Goal: Task Accomplishment & Management: Use online tool/utility

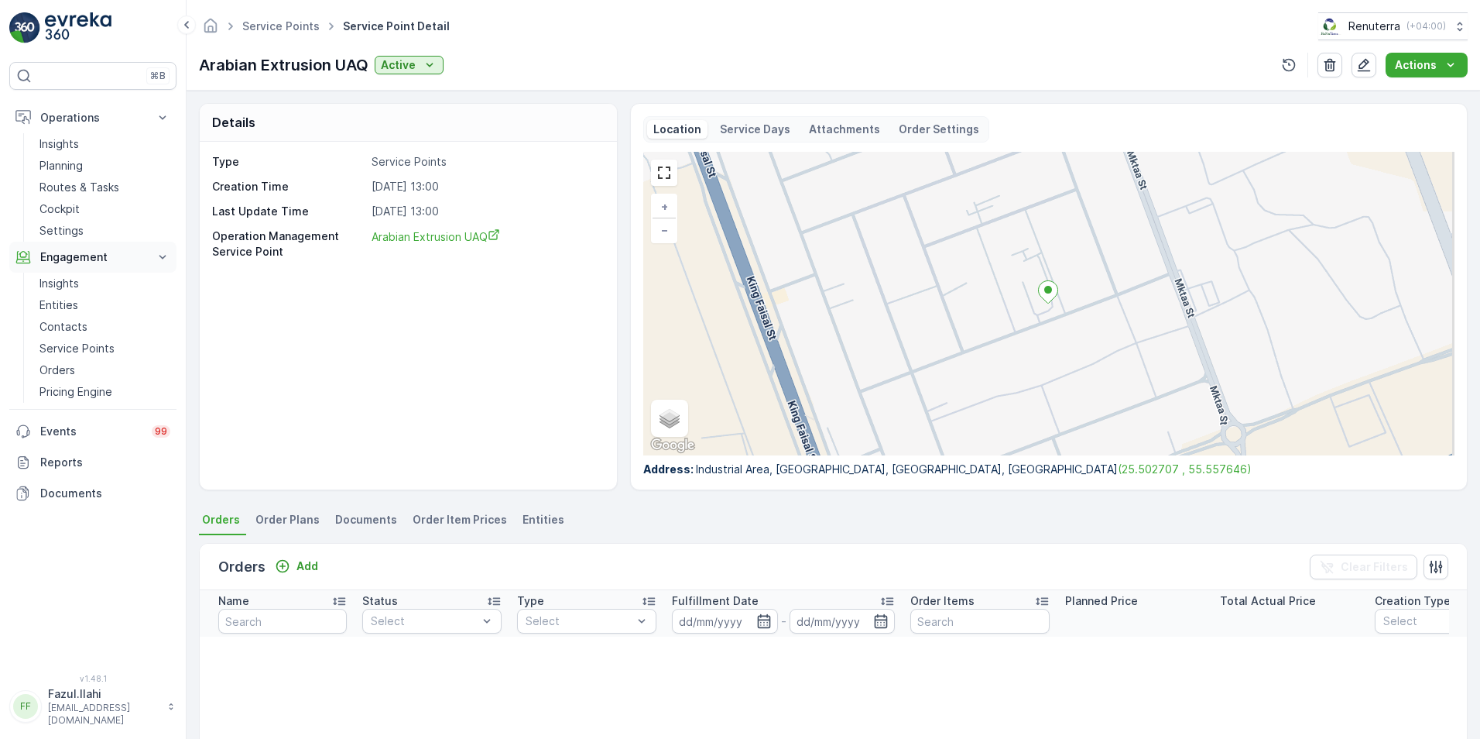
scroll to position [310, 0]
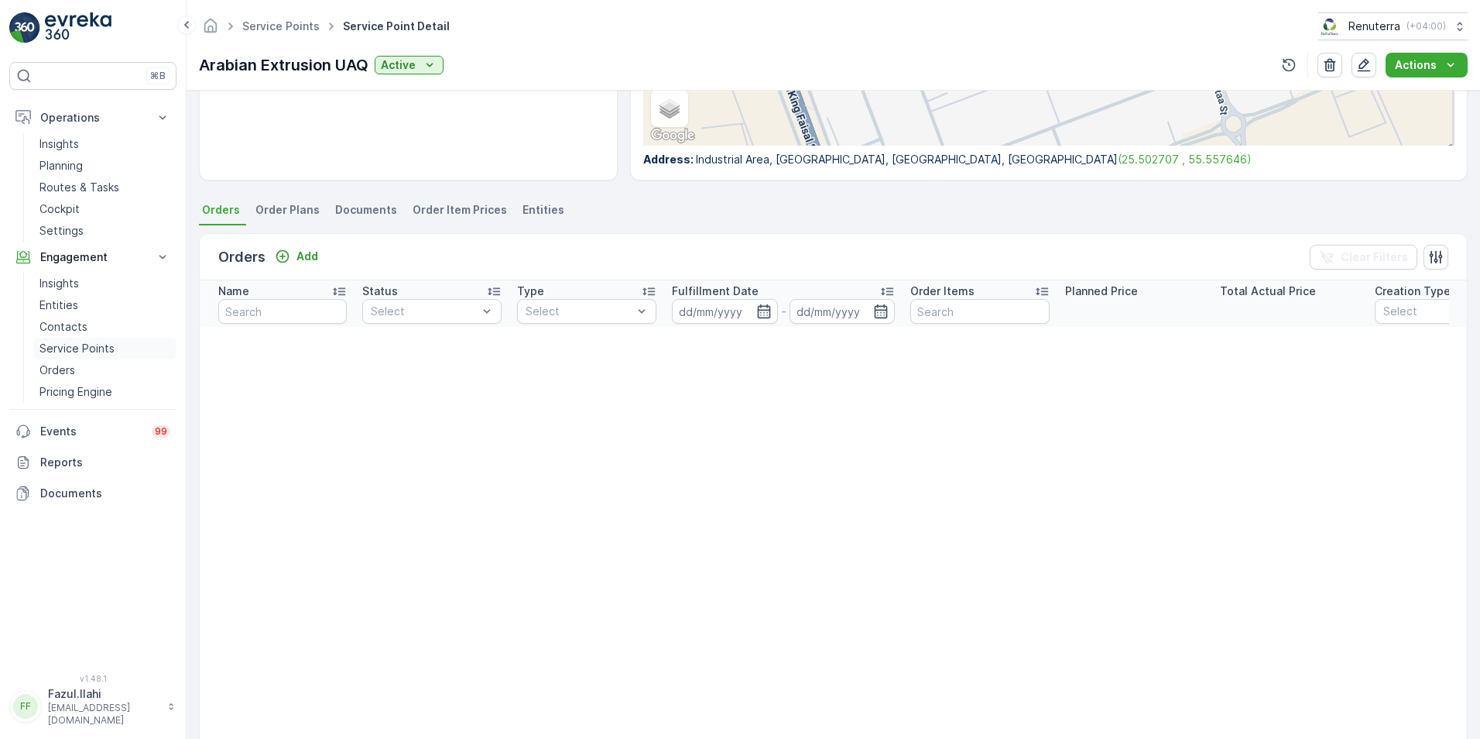
click at [87, 345] on p "Service Points" at bounding box center [76, 348] width 75 height 15
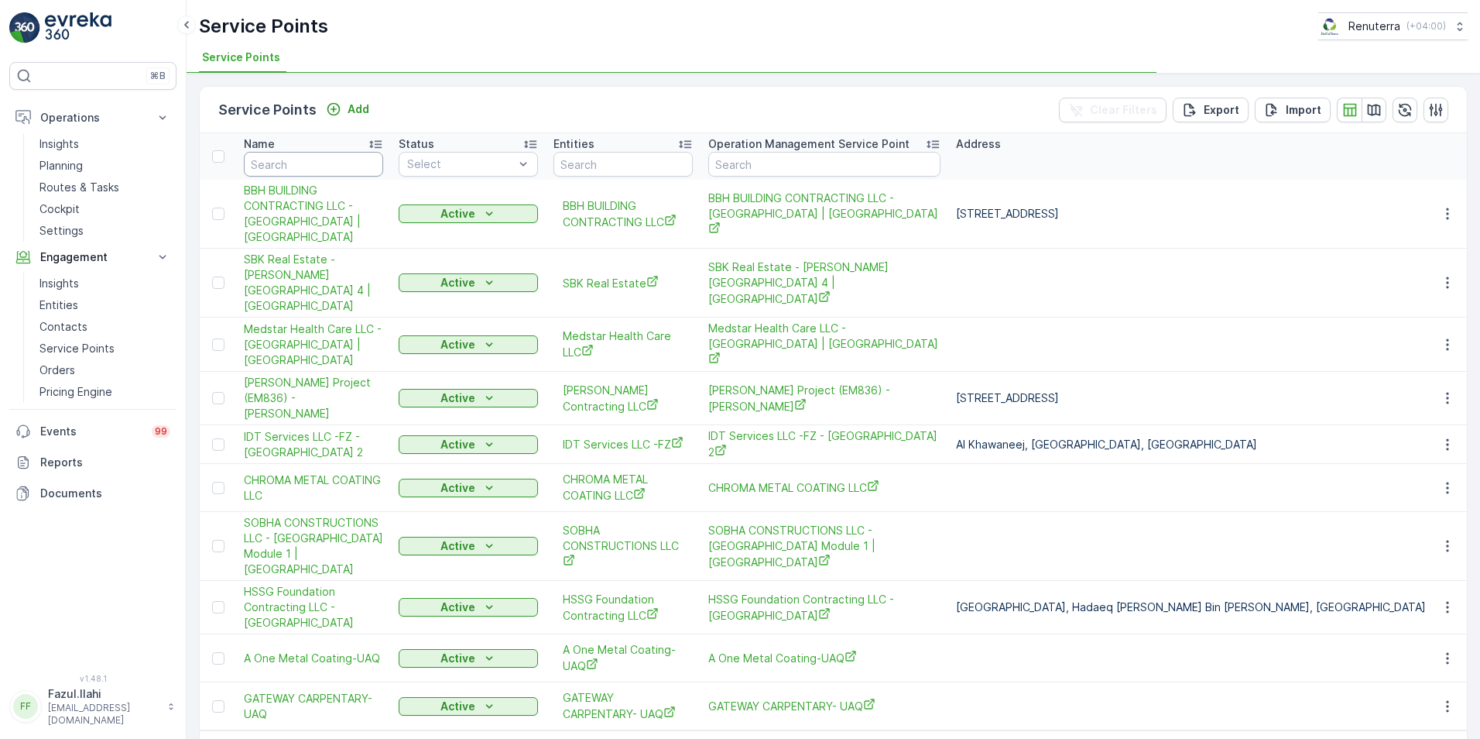
click at [321, 166] on input "text" at bounding box center [313, 164] width 139 height 25
type input "E"
type input "E live"
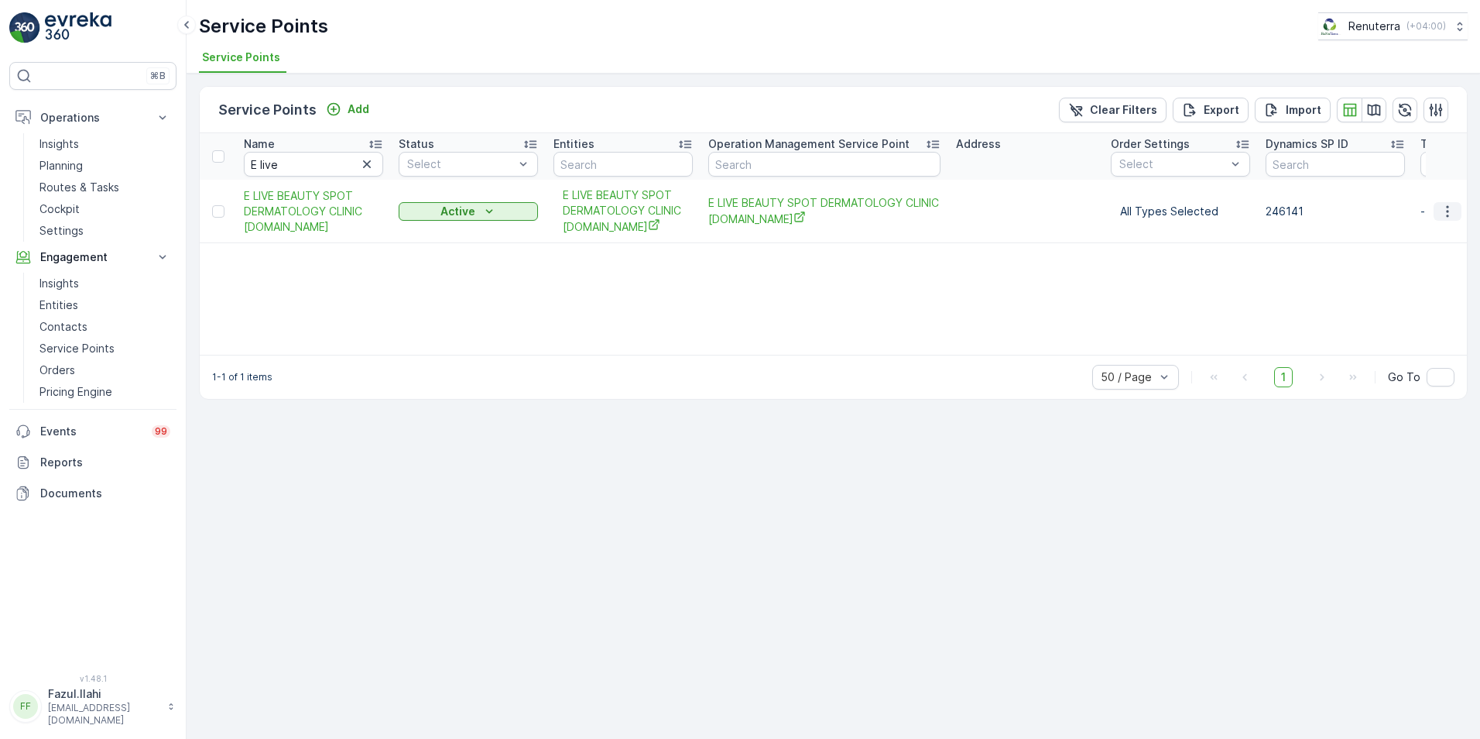
click at [1451, 212] on icon "button" at bounding box center [1447, 211] width 15 height 15
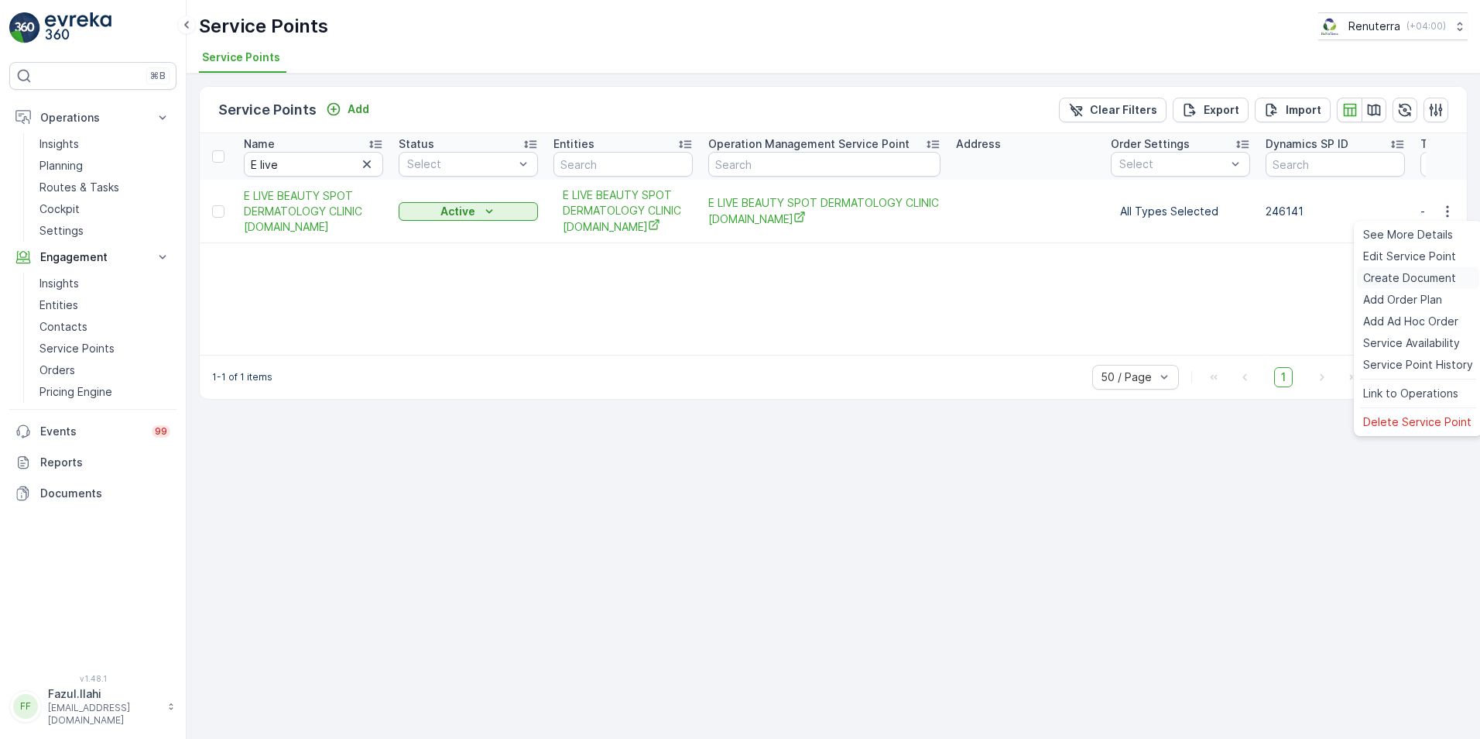
click at [1386, 282] on span "Create Document" at bounding box center [1409, 277] width 93 height 15
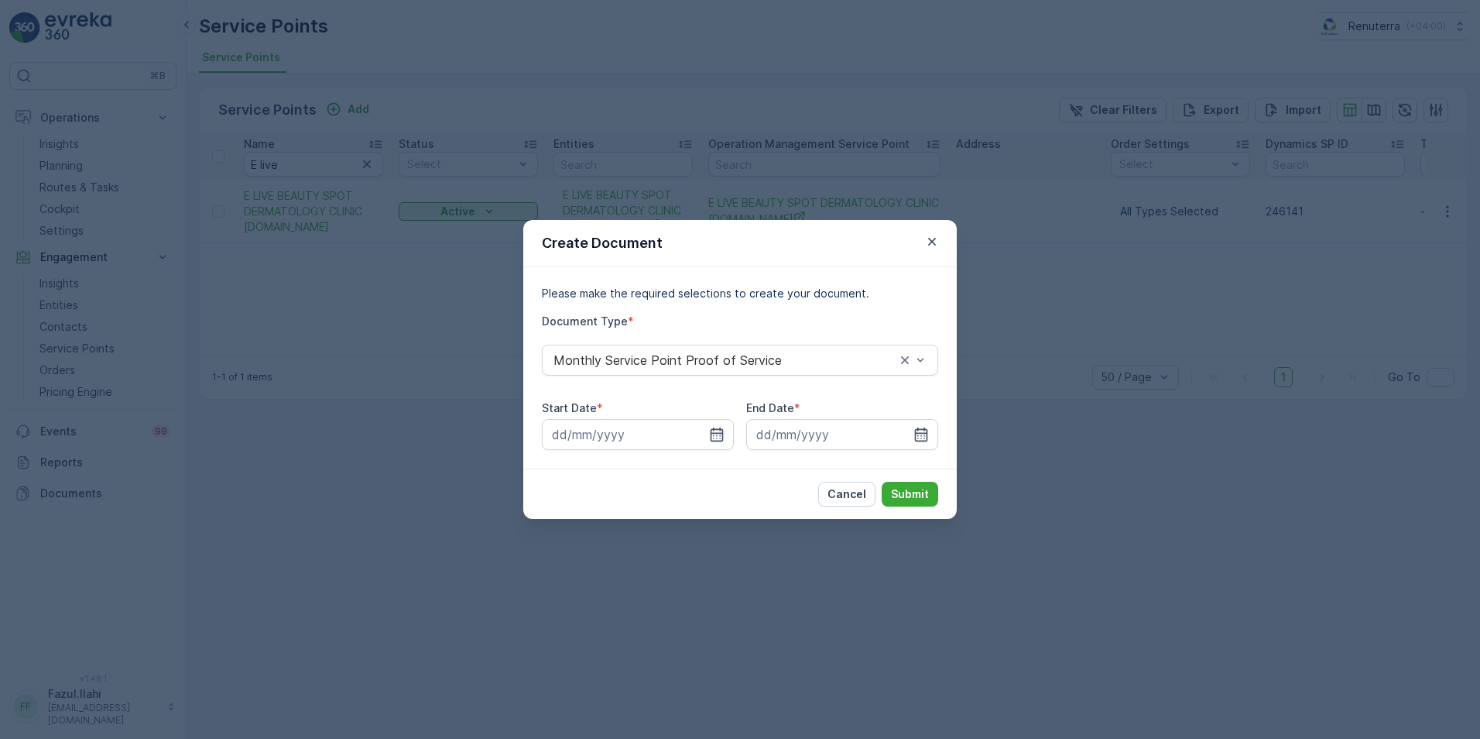
drag, startPoint x: 725, startPoint y: 433, endPoint x: 718, endPoint y: 452, distance: 20.8
click at [726, 433] on div at bounding box center [638, 434] width 192 height 31
click at [712, 436] on icon "button" at bounding box center [716, 434] width 15 height 15
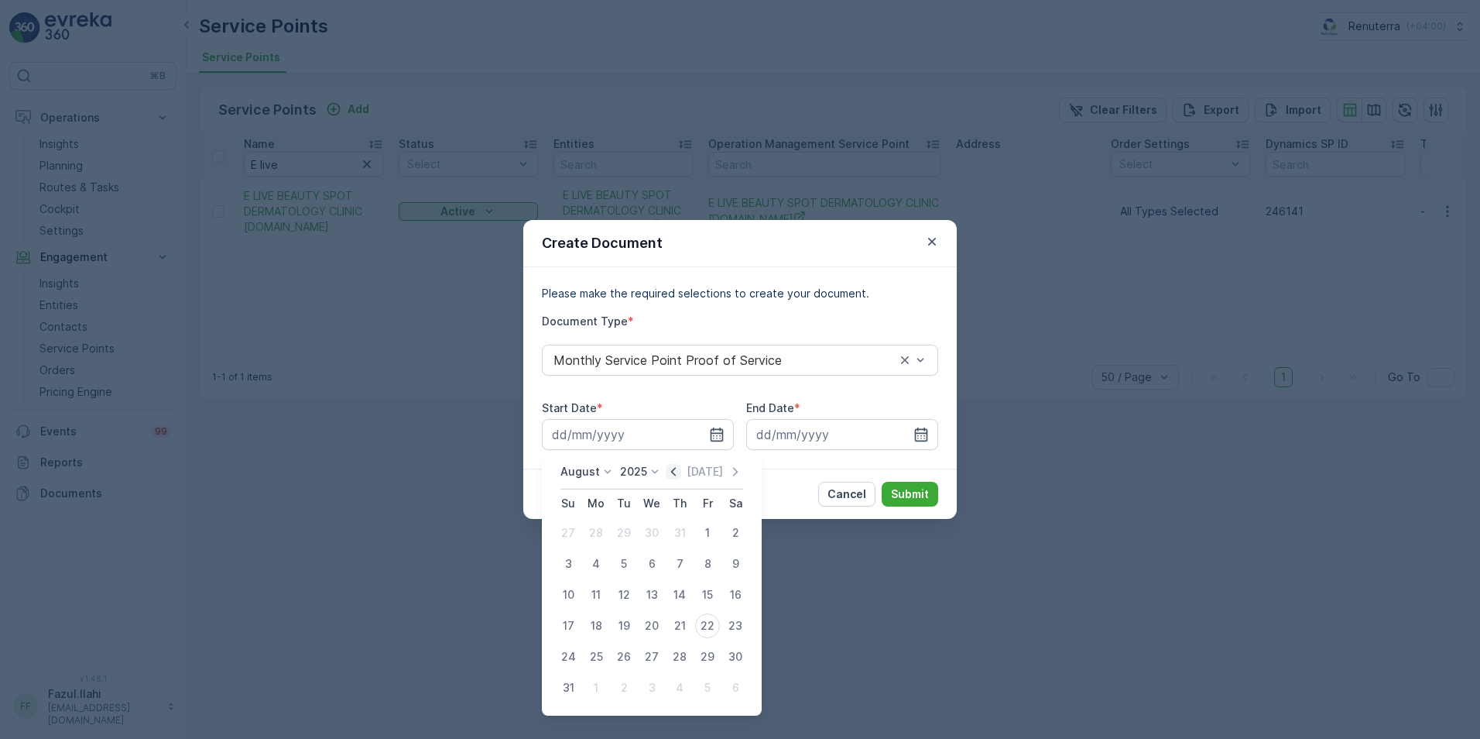
click at [681, 473] on icon "button" at bounding box center [673, 471] width 15 height 15
click at [617, 536] on div "1" at bounding box center [624, 532] width 25 height 25
type input "[DATE]"
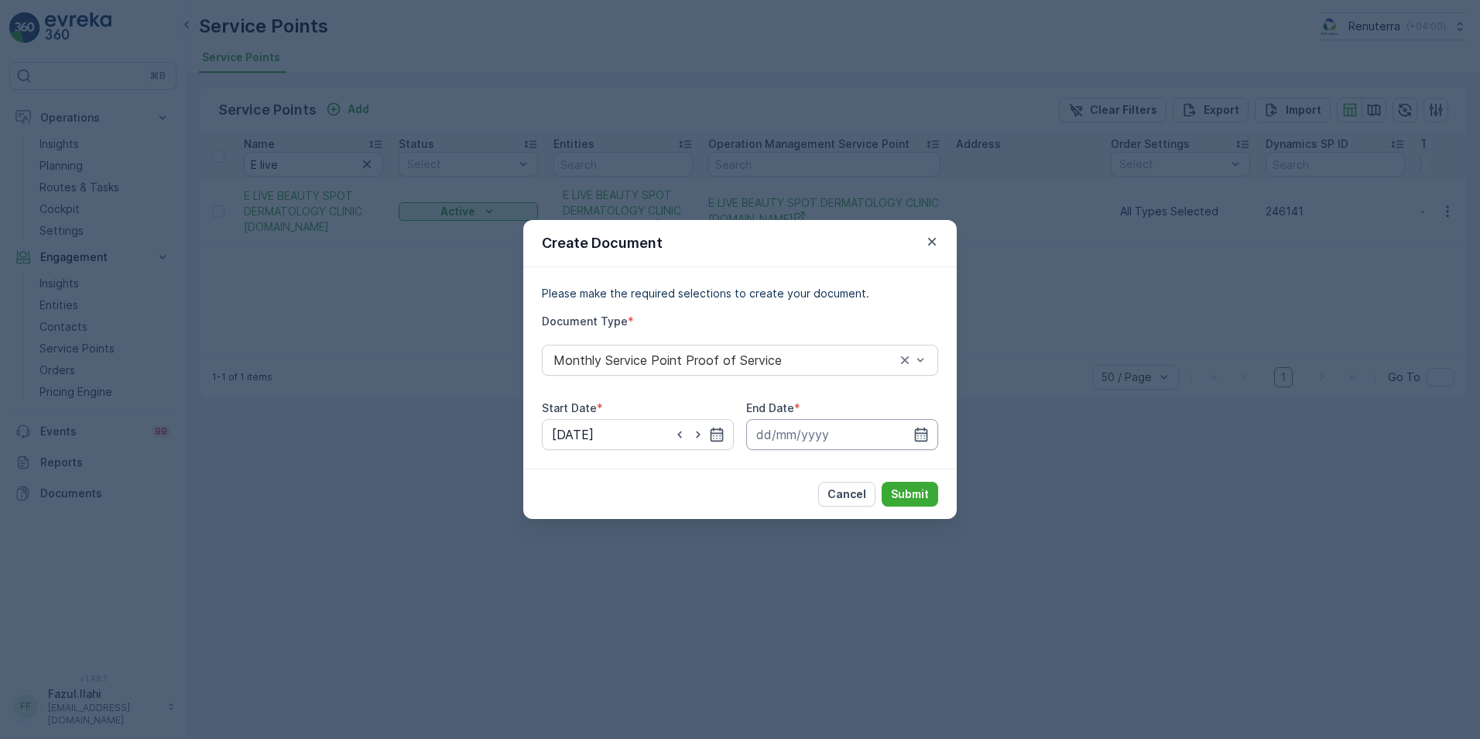
click at [920, 423] on input at bounding box center [842, 434] width 192 height 31
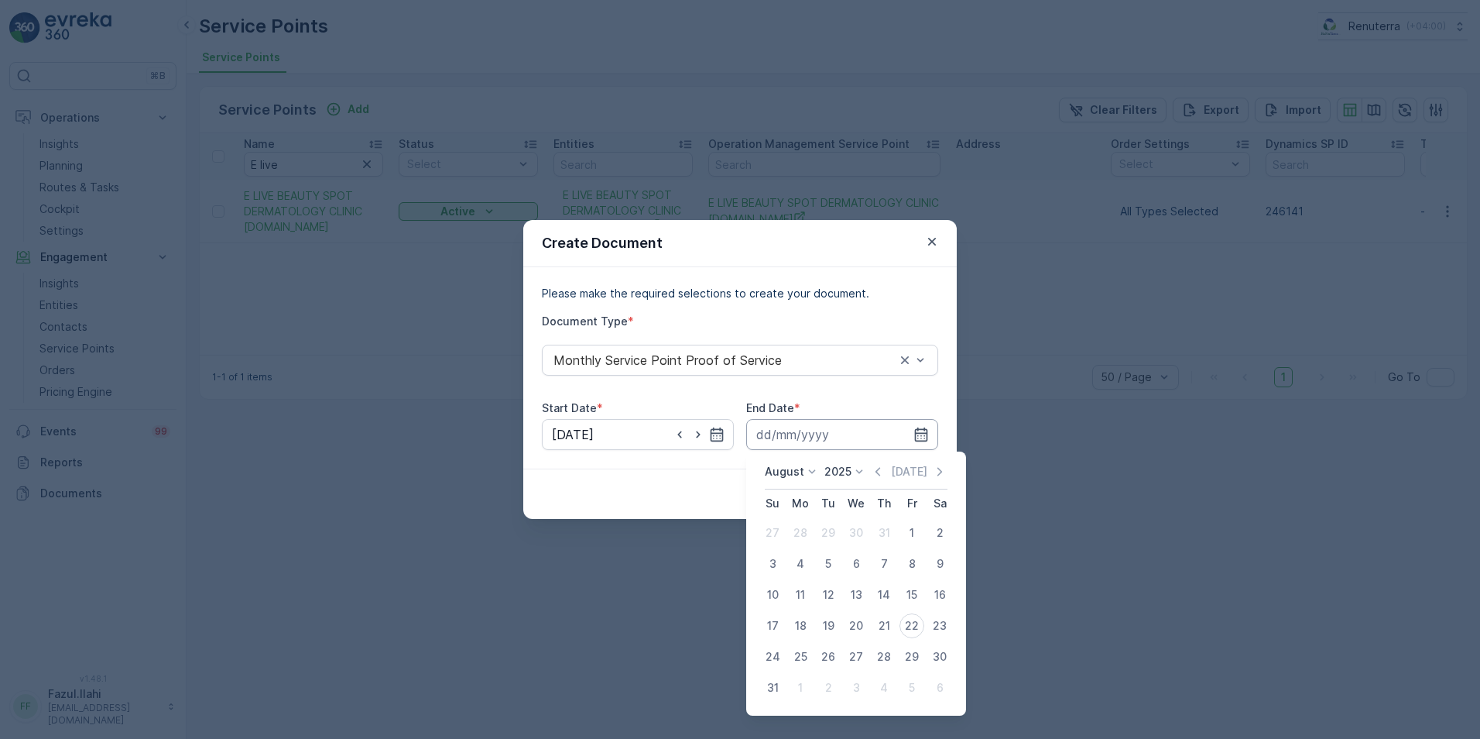
drag, startPoint x: 880, startPoint y: 470, endPoint x: 884, endPoint y: 447, distance: 22.8
click at [884, 450] on body "⌘B Operations Insights Planning Routes & Tasks Cockpit Settings Engagement Insi…" at bounding box center [740, 369] width 1480 height 739
click at [886, 469] on icon "button" at bounding box center [877, 471] width 15 height 15
click at [886, 656] on div "31" at bounding box center [884, 656] width 25 height 25
type input "[DATE]"
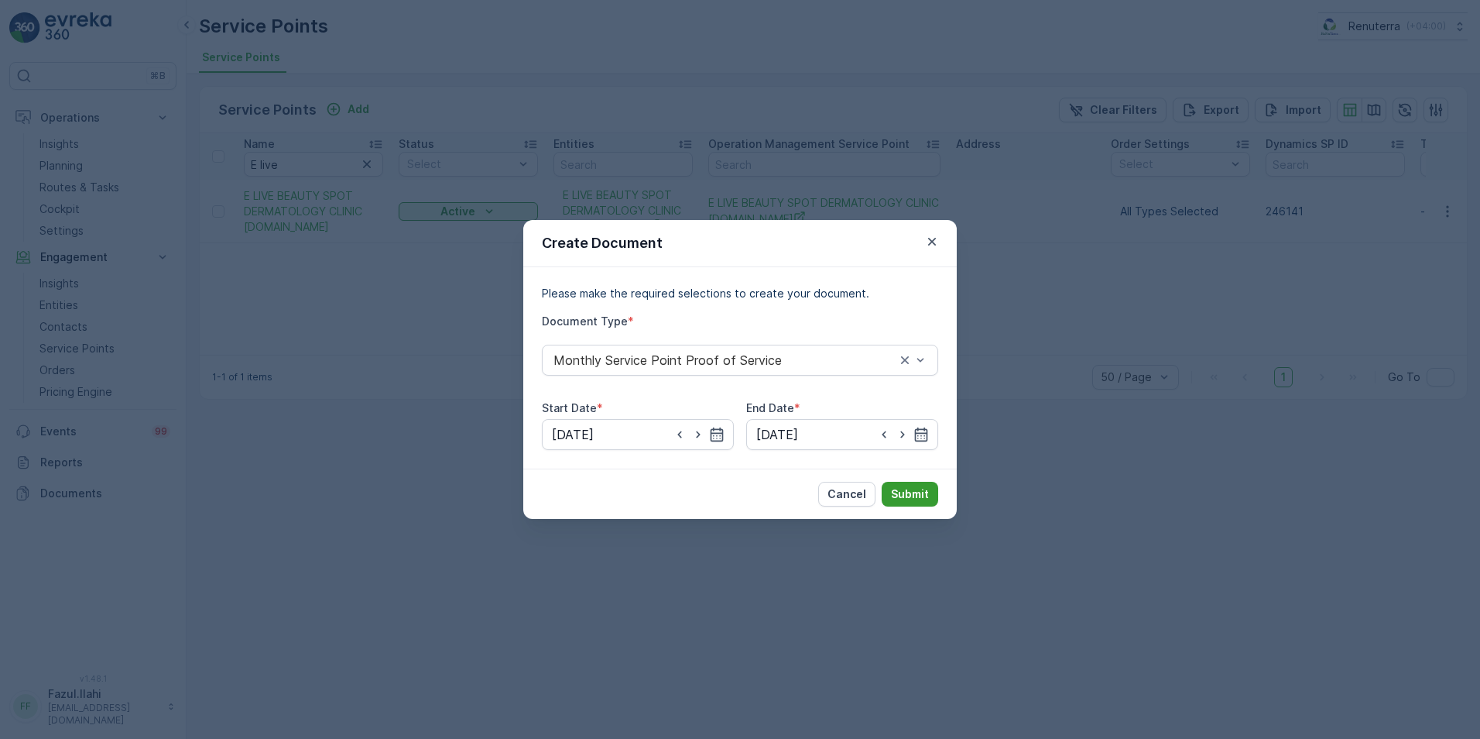
click at [927, 490] on p "Submit" at bounding box center [910, 493] width 38 height 15
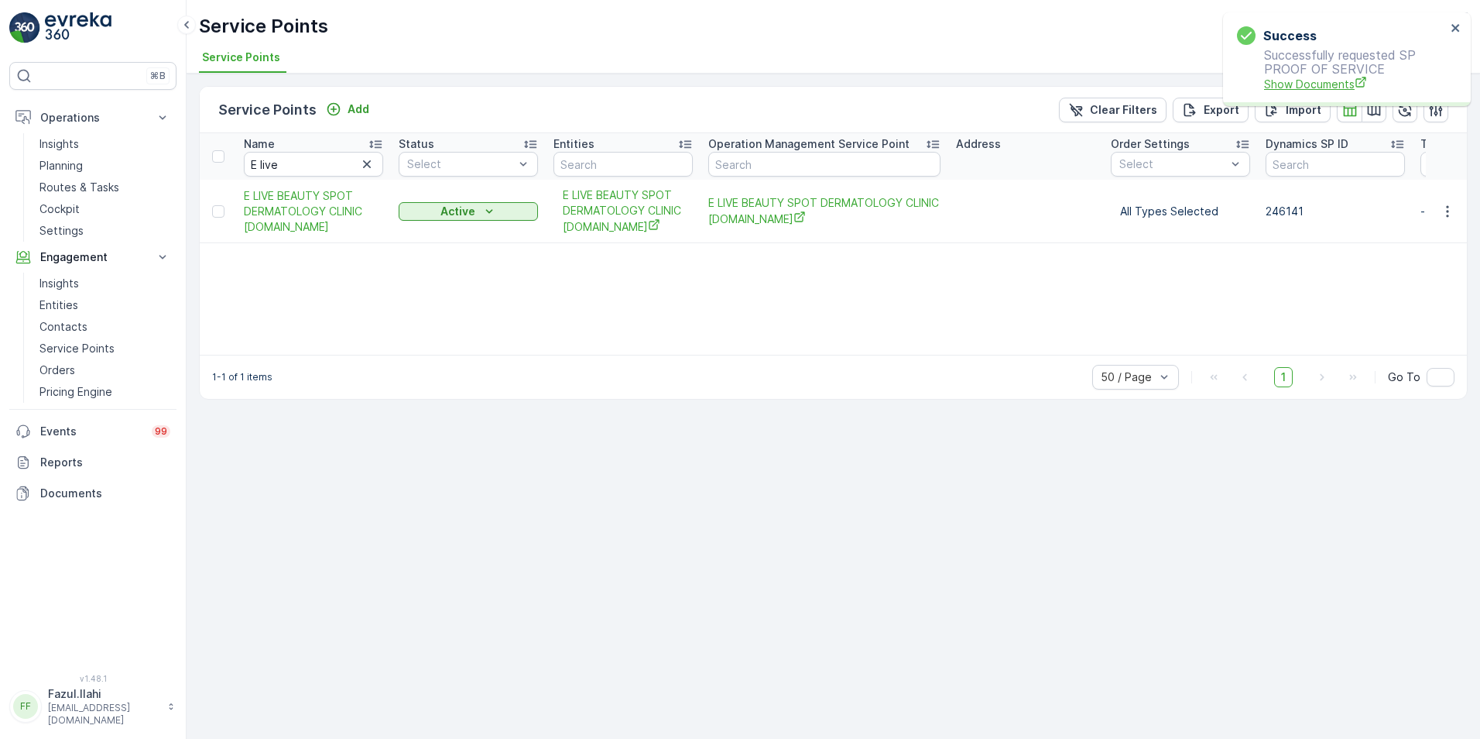
click at [1331, 84] on span "Show Documents" at bounding box center [1355, 84] width 182 height 16
click at [1445, 210] on icon "button" at bounding box center [1447, 211] width 15 height 15
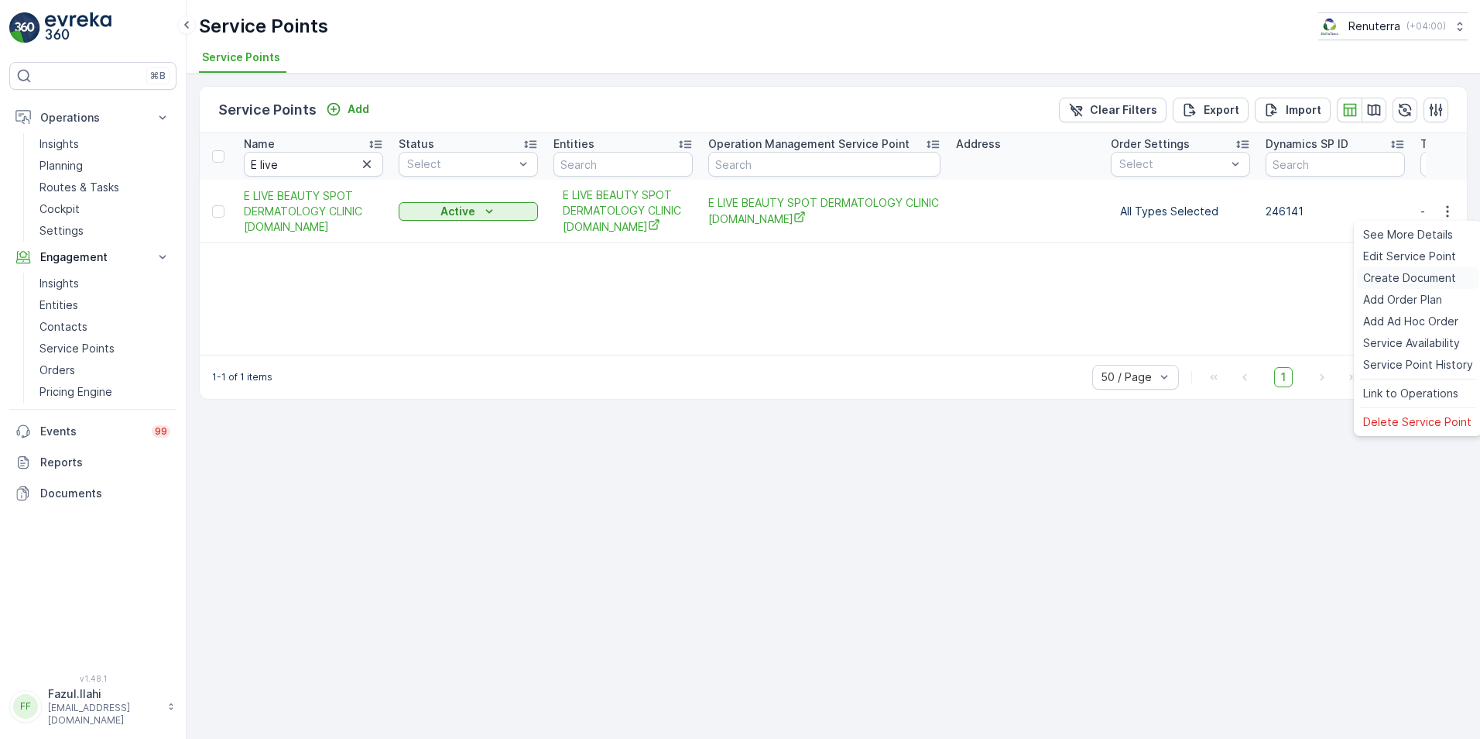
click at [1404, 275] on span "Create Document" at bounding box center [1409, 277] width 93 height 15
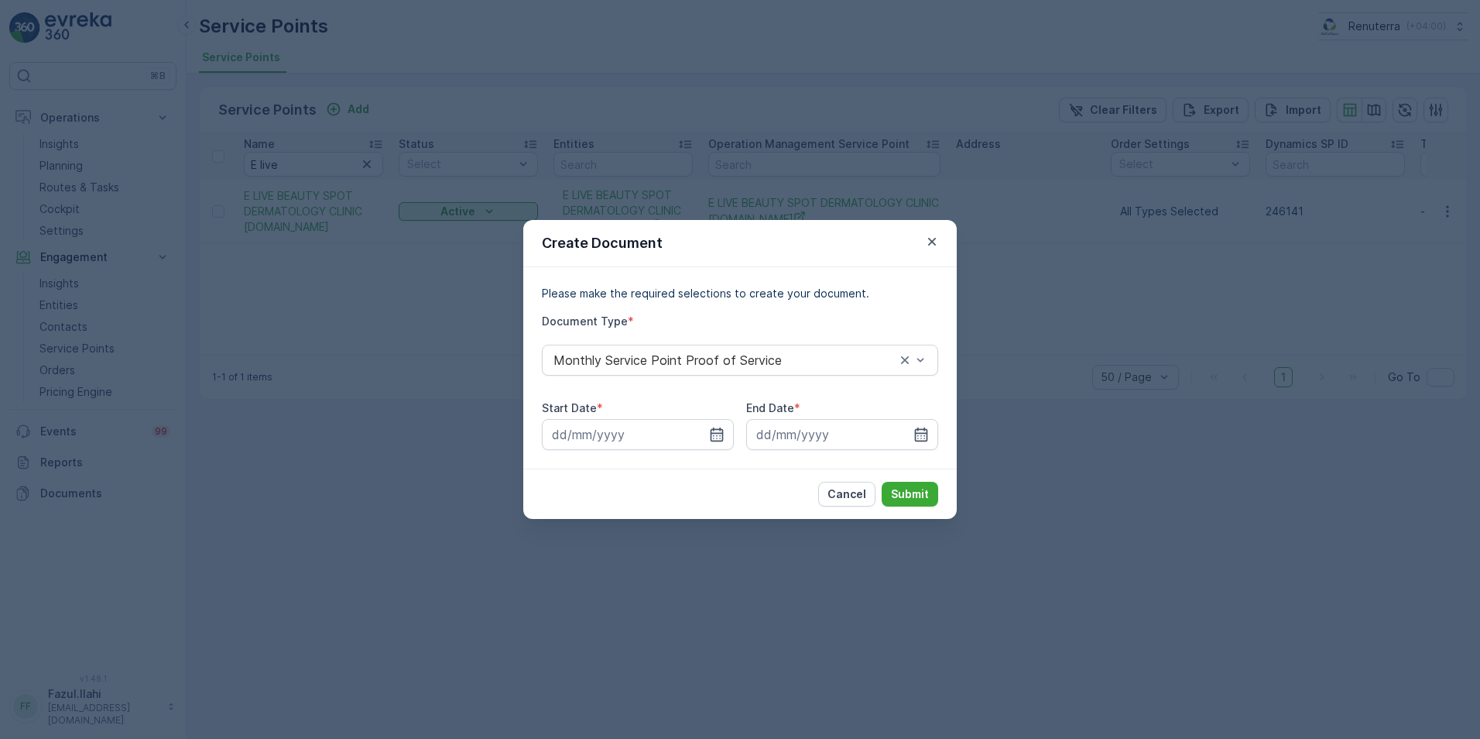
drag, startPoint x: 718, startPoint y: 436, endPoint x: 721, endPoint y: 418, distance: 18.1
click at [720, 420] on div at bounding box center [638, 434] width 192 height 31
click at [717, 433] on icon "button" at bounding box center [717, 434] width 13 height 14
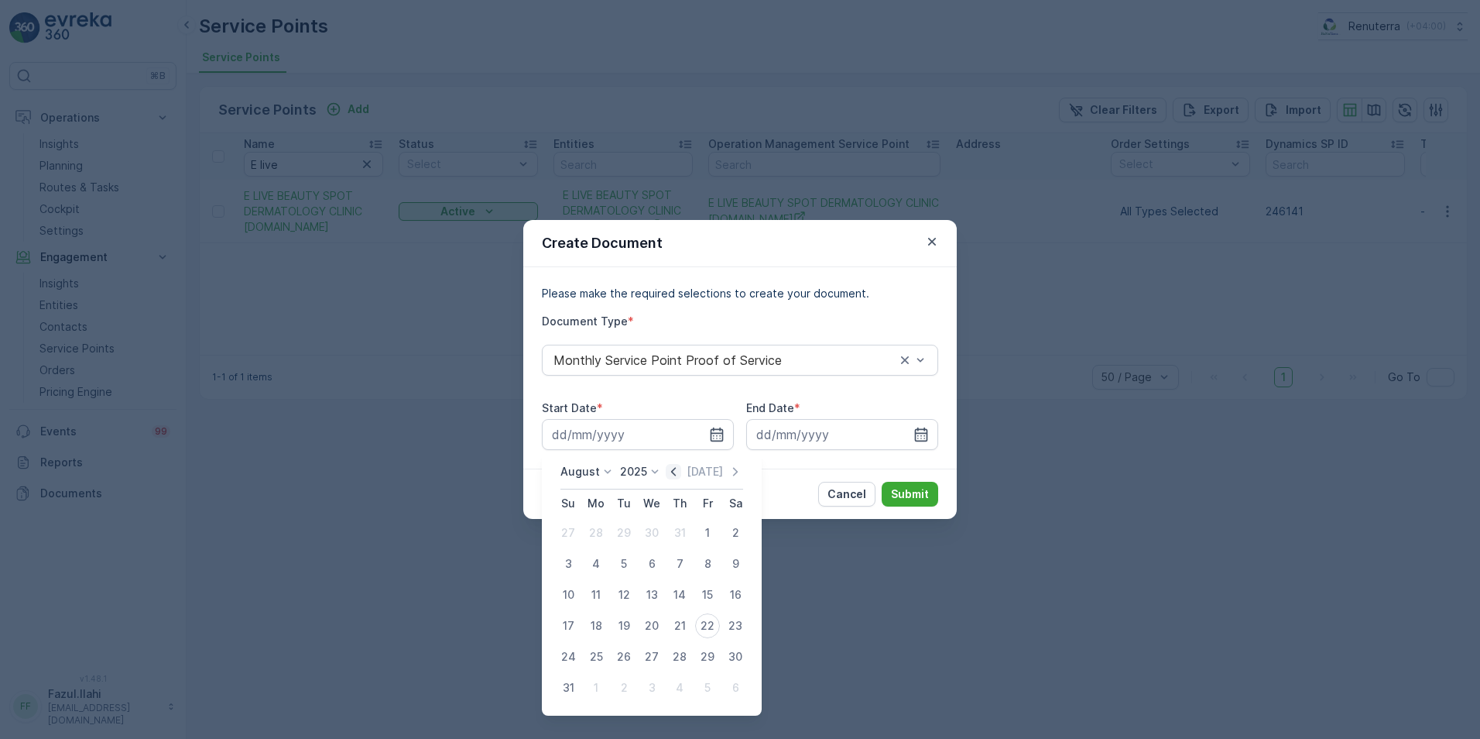
click at [679, 472] on icon "button" at bounding box center [673, 471] width 15 height 15
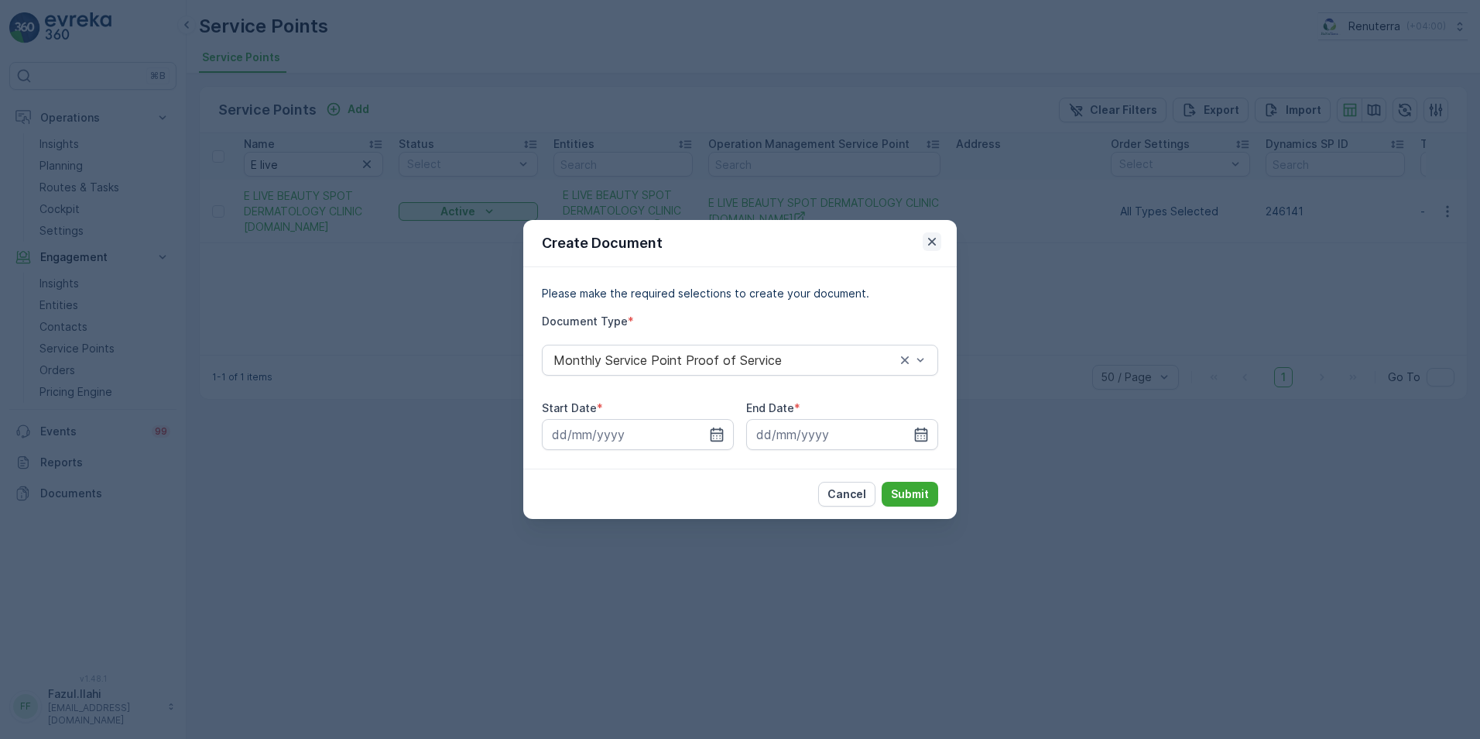
click at [937, 238] on icon "button" at bounding box center [931, 241] width 15 height 15
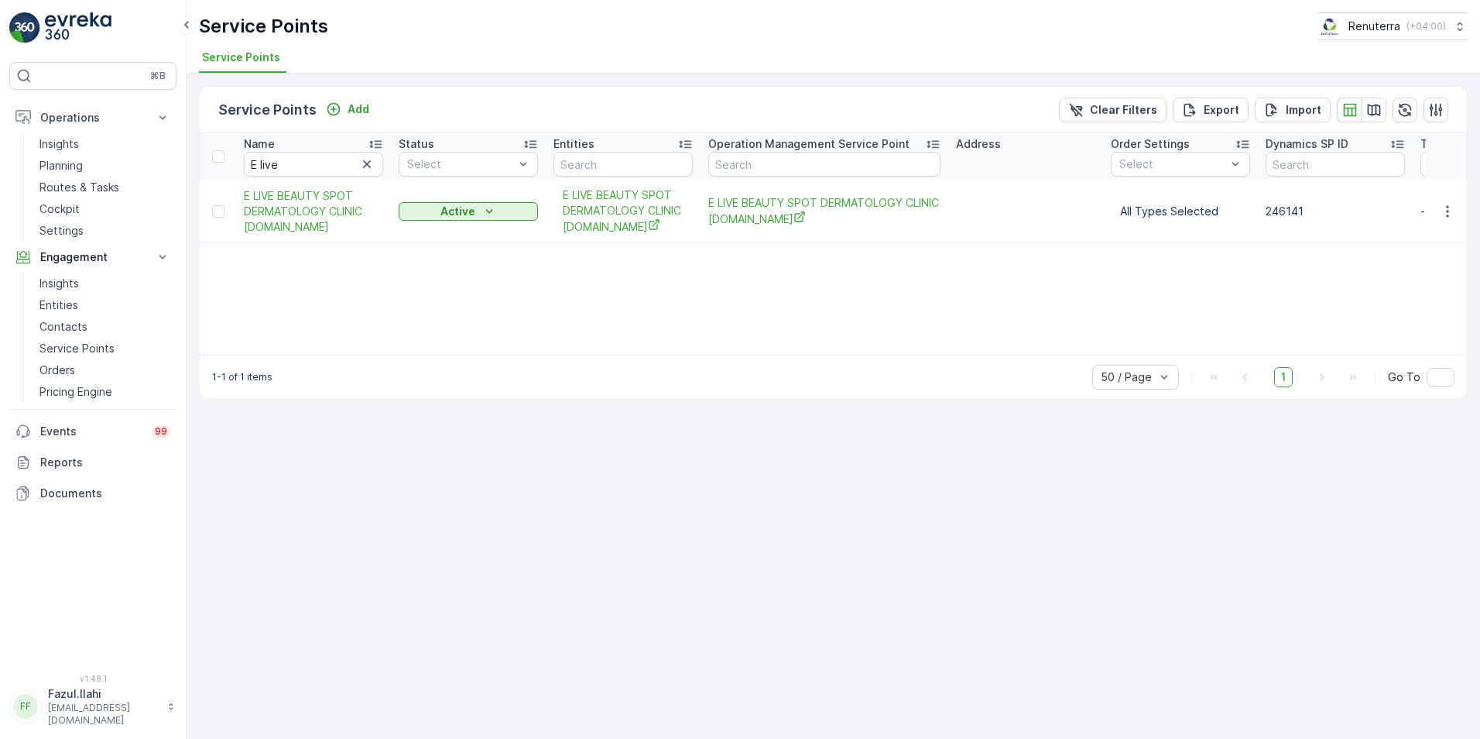
click at [1177, 512] on div "Service Points Add Clear Filters Export Import Name E live Status Select Entiti…" at bounding box center [834, 406] width 1294 height 665
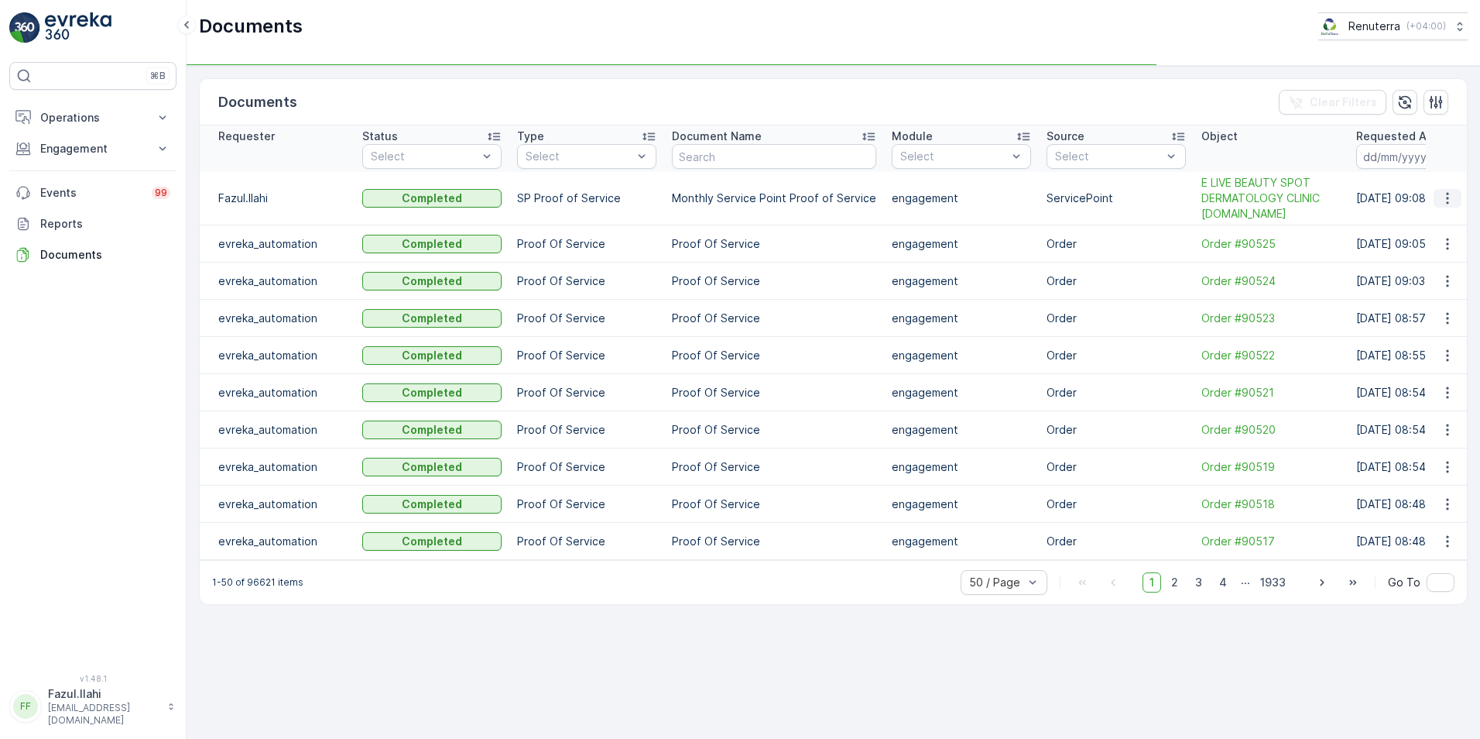
click at [1453, 194] on button "button" at bounding box center [1448, 198] width 28 height 19
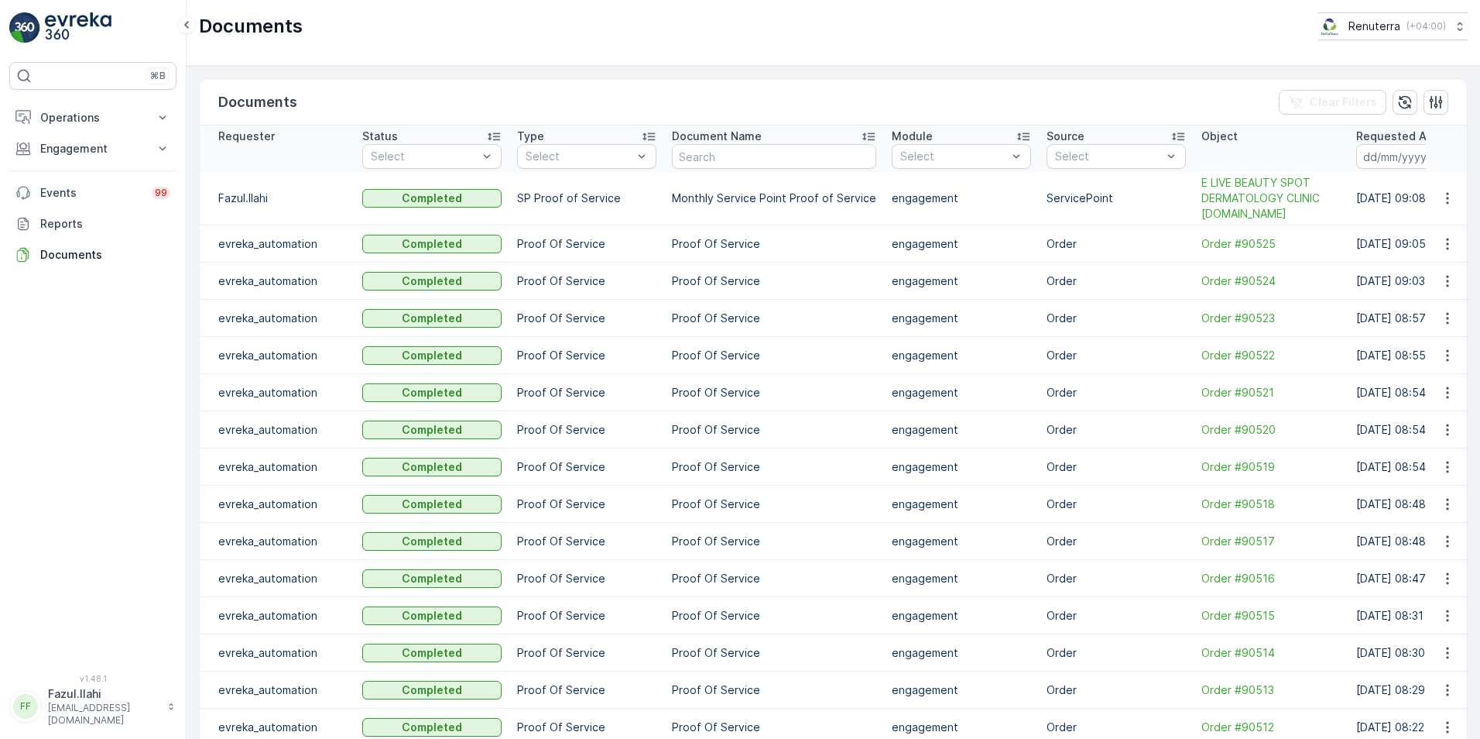
click at [1435, 221] on td at bounding box center [1447, 198] width 42 height 53
drag, startPoint x: 1434, startPoint y: 197, endPoint x: 1445, endPoint y: 198, distance: 11.6
click at [1438, 197] on button "button" at bounding box center [1448, 198] width 28 height 19
click at [1437, 225] on span "See Details" at bounding box center [1444, 221] width 60 height 15
